Goal: Information Seeking & Learning: Learn about a topic

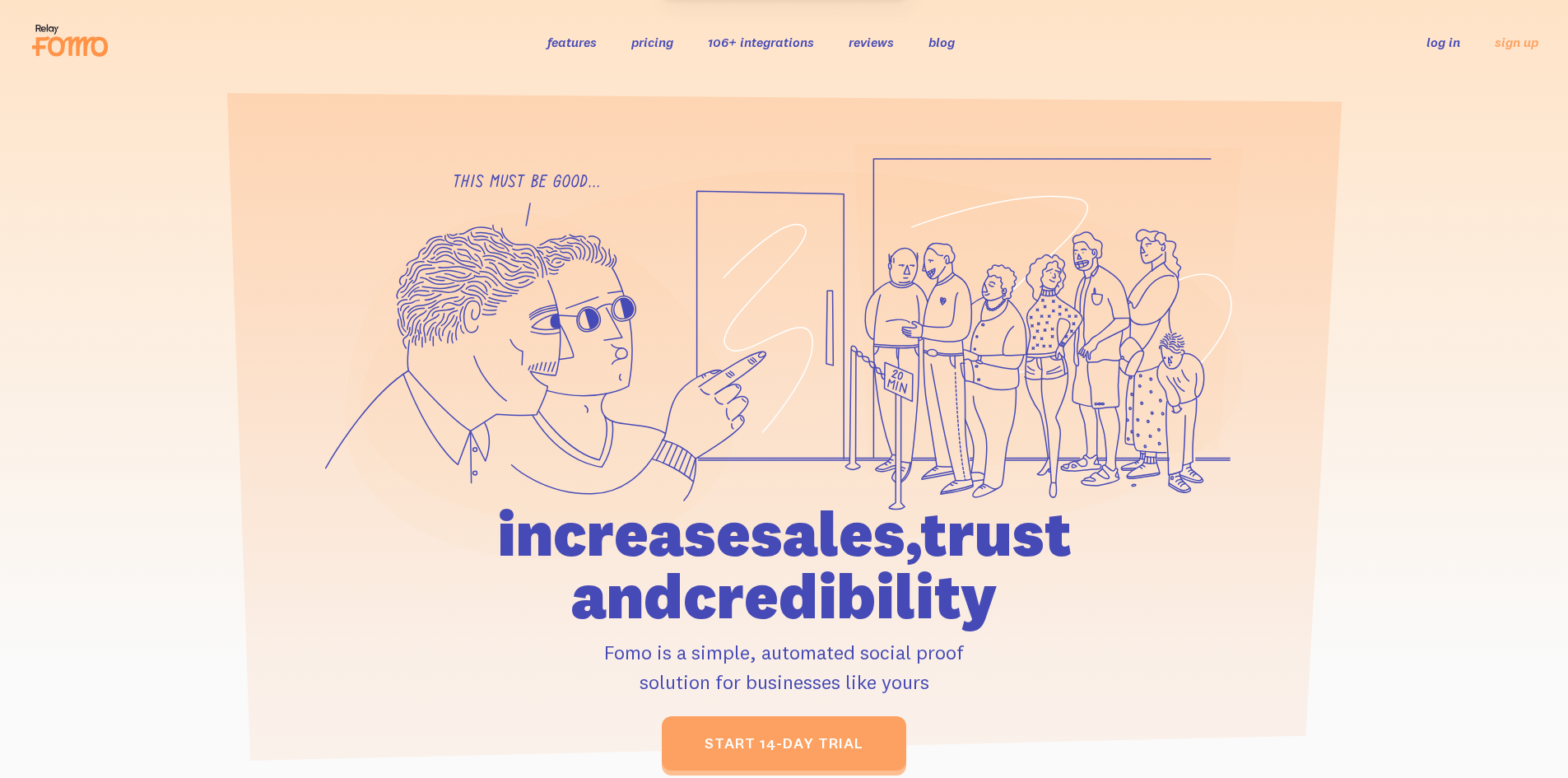
click at [53, 45] on icon at bounding box center [69, 40] width 80 height 42
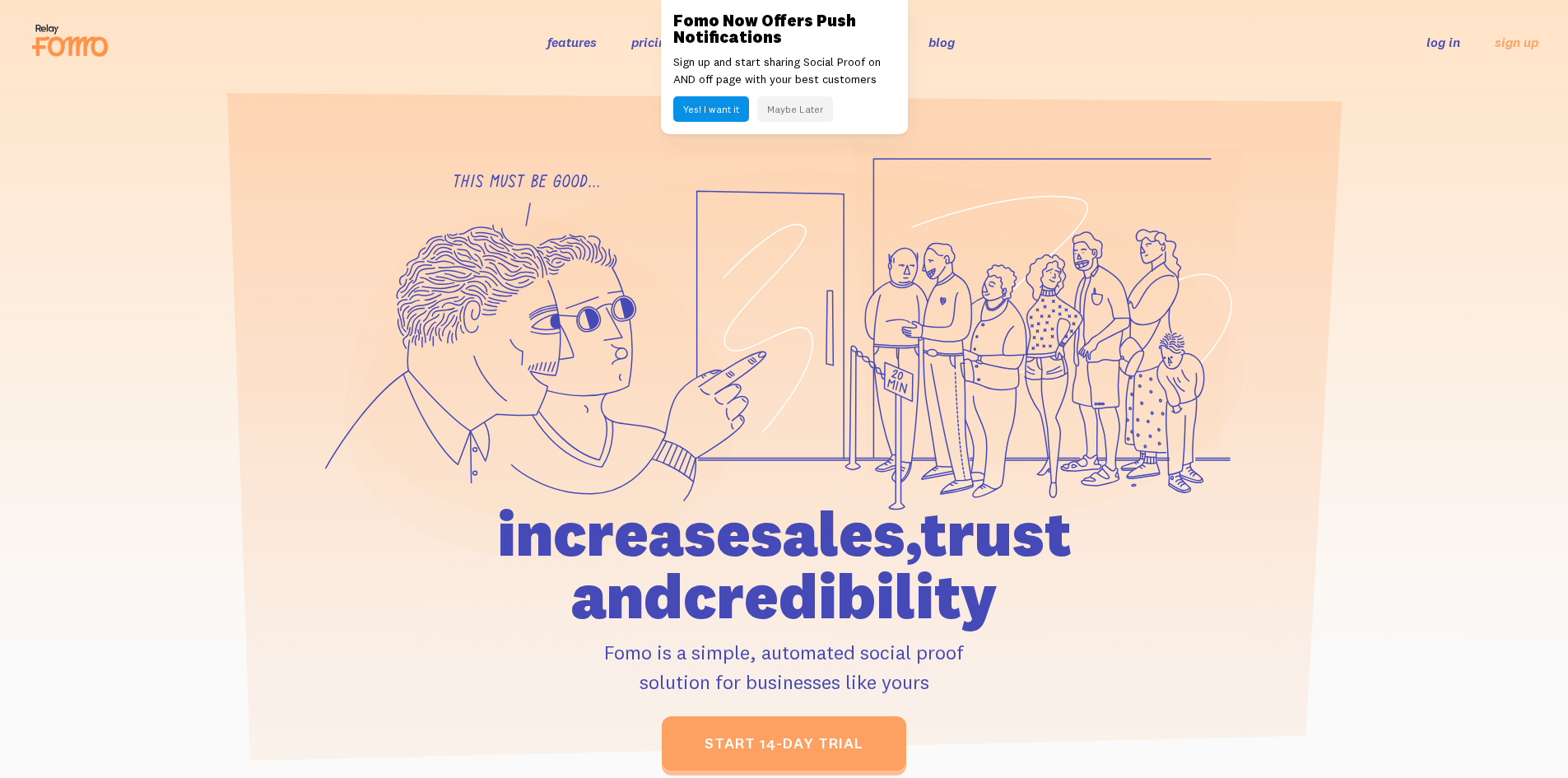
click at [781, 117] on button "Maybe Later" at bounding box center [796, 109] width 76 height 26
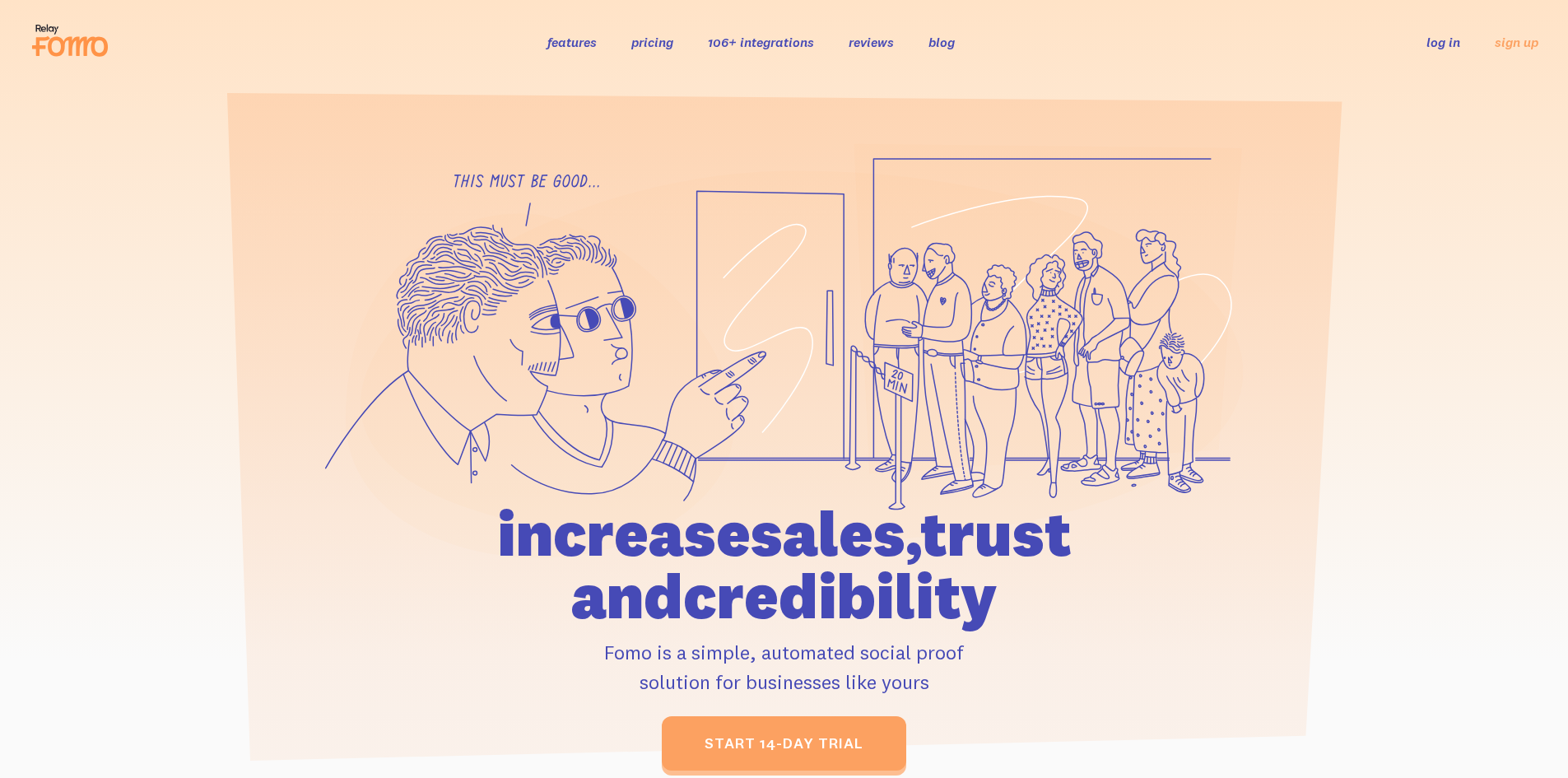
click at [732, 47] on link "106+ integrations" at bounding box center [760, 42] width 106 height 17
